Goal: Navigation & Orientation: Go to known website

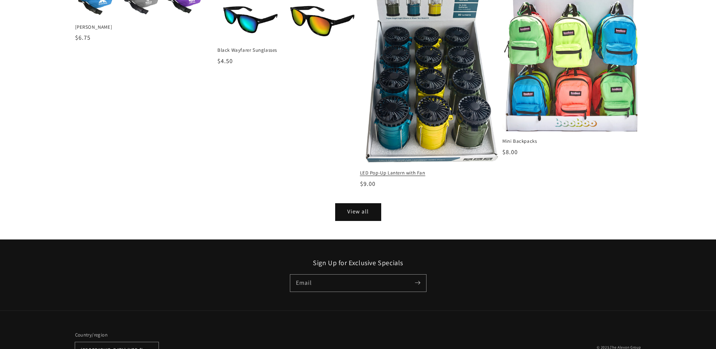
scroll to position [994, 0]
